Goal: Task Accomplishment & Management: Manage account settings

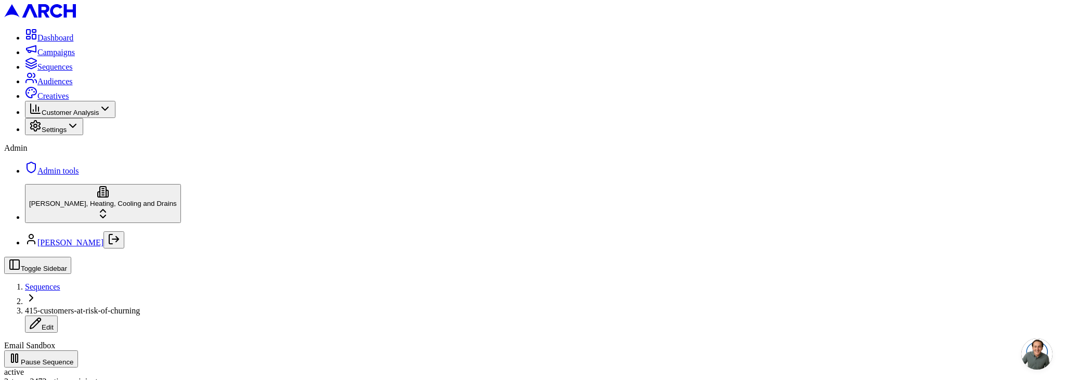
scroll to position [169, 0]
click at [120, 245] on icon "Log out" at bounding box center [114, 239] width 12 height 12
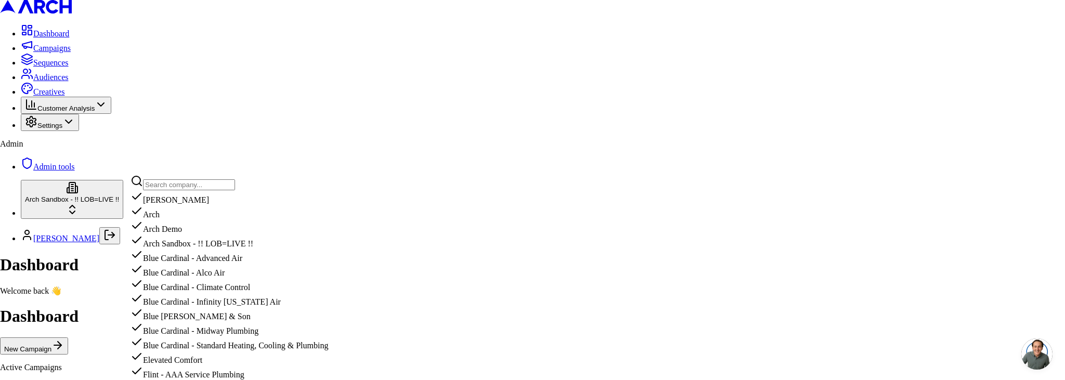
click at [176, 190] on input "text" at bounding box center [189, 184] width 92 height 11
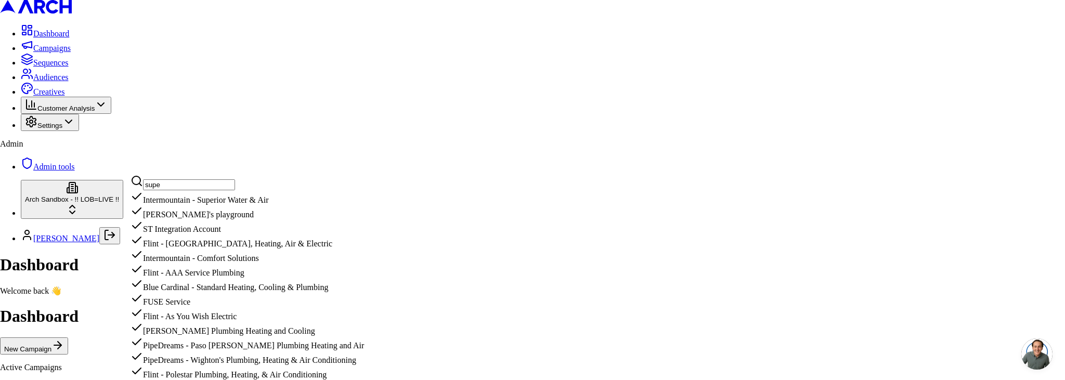
type input "super"
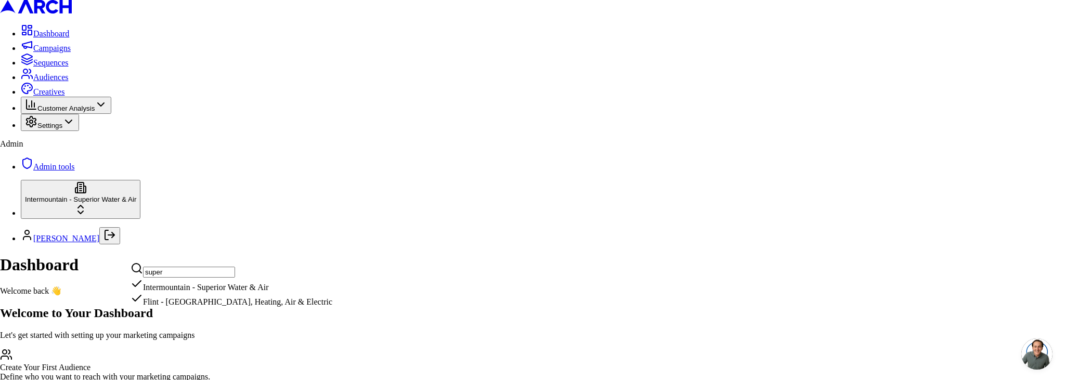
click at [54, 82] on span "Audiences" at bounding box center [50, 77] width 35 height 9
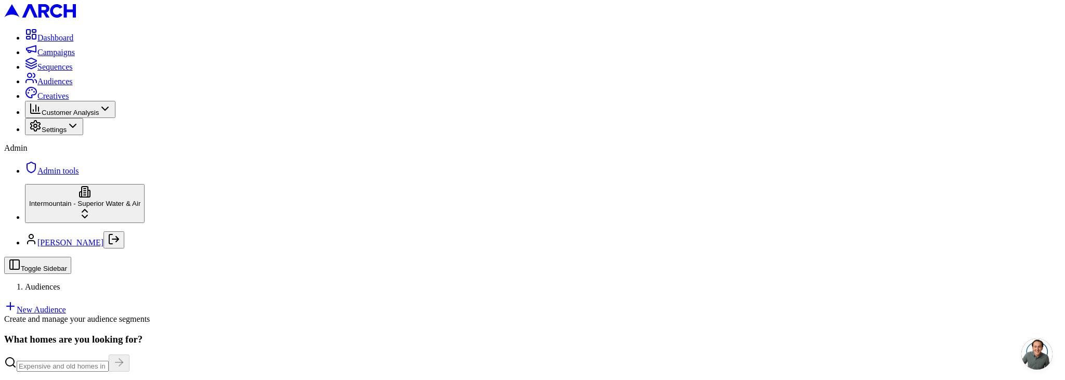
scroll to position [182, 0]
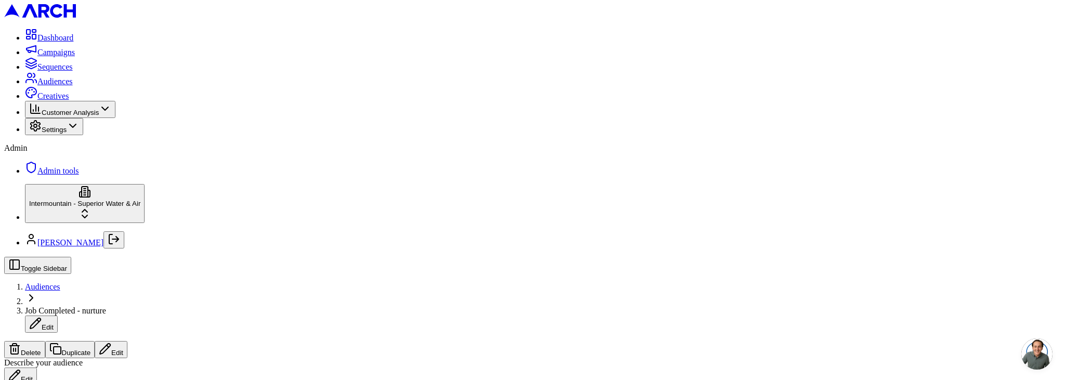
click at [127, 341] on button "Edit" at bounding box center [111, 349] width 33 height 17
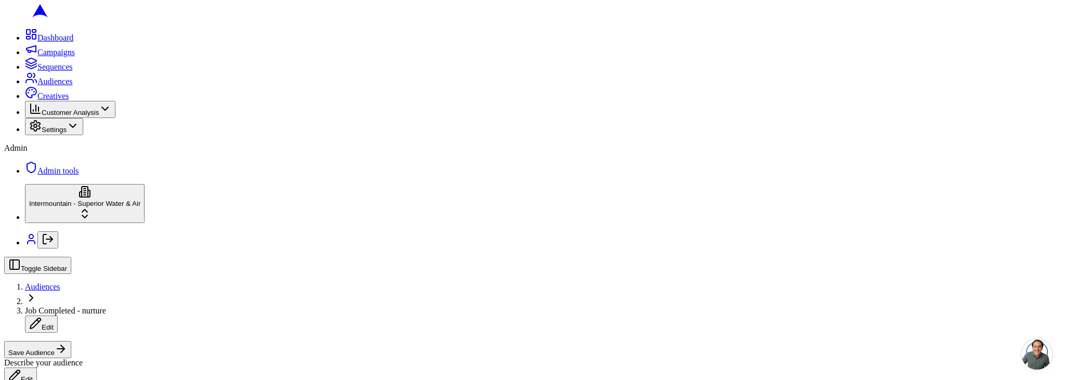
scroll to position [373, 0]
